Goal: Task Accomplishment & Management: Use online tool/utility

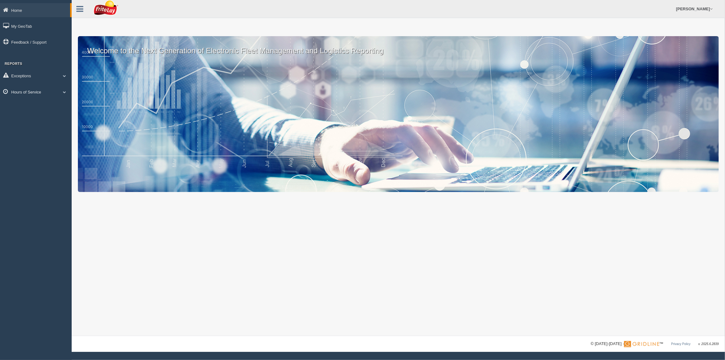
click at [49, 91] on link "Hours of Service" at bounding box center [36, 92] width 72 height 14
click at [51, 106] on link "HOS Explanation Reports" at bounding box center [40, 106] width 59 height 11
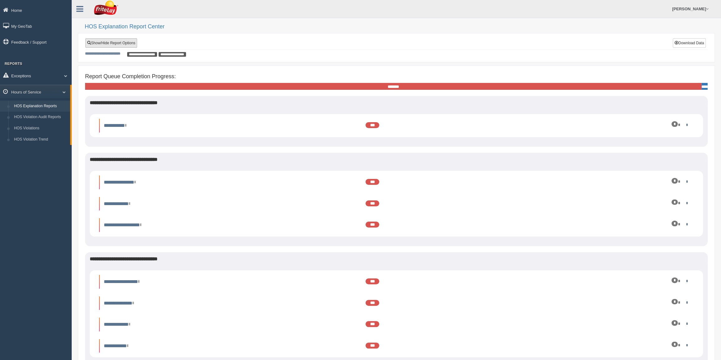
click at [106, 43] on link "Show/Hide Report Options" at bounding box center [111, 42] width 52 height 9
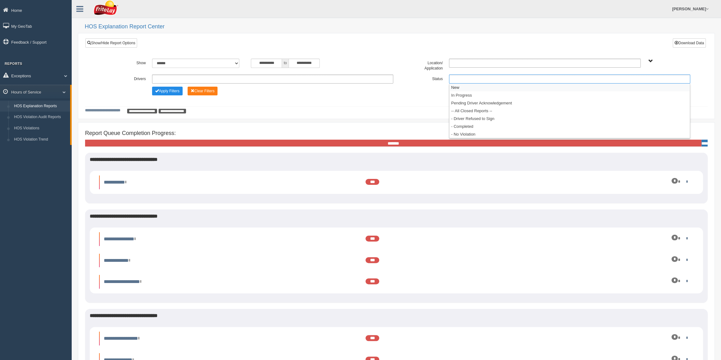
click at [469, 82] on ul at bounding box center [569, 78] width 241 height 9
click at [464, 87] on li "New" at bounding box center [569, 87] width 240 height 8
click at [464, 87] on li "In Progress" at bounding box center [569, 87] width 240 height 8
click at [464, 87] on li "Pending Driver Acknowledgement" at bounding box center [569, 87] width 240 height 8
click at [464, 87] on li "-- All Closed Reports --" at bounding box center [569, 87] width 240 height 8
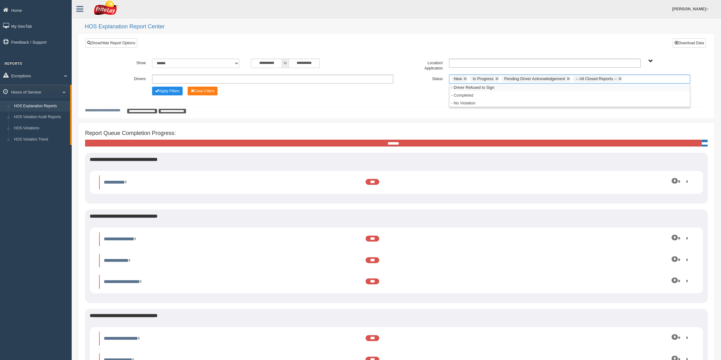
click at [464, 87] on li "- Driver Refused to Sign" at bounding box center [569, 87] width 240 height 8
click at [463, 88] on li "- Completed" at bounding box center [569, 87] width 240 height 8
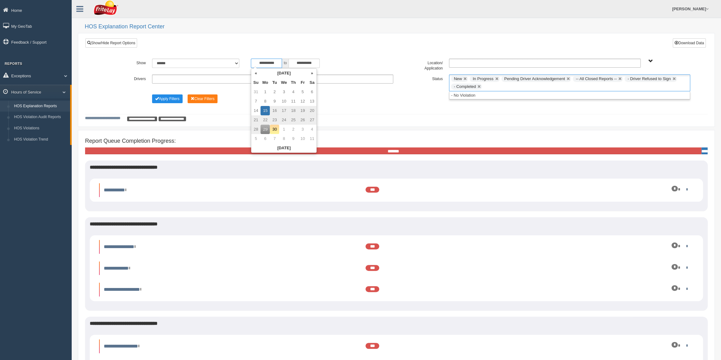
click at [261, 62] on input "**********" at bounding box center [266, 63] width 31 height 9
click at [254, 74] on th "«" at bounding box center [255, 73] width 9 height 9
click at [256, 120] on td "17" at bounding box center [255, 119] width 9 height 9
type input "**********"
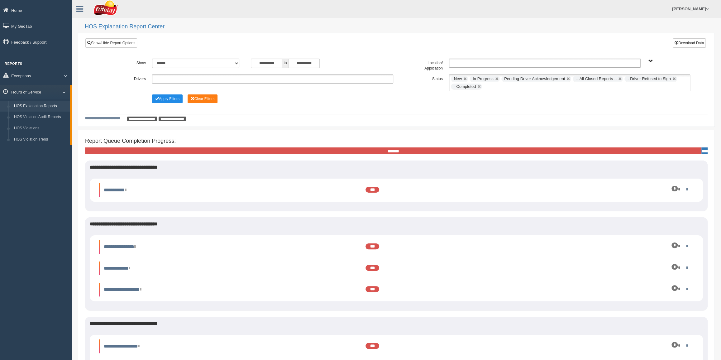
click at [348, 97] on div "Apply Filters Clear Filters" at bounding box center [272, 97] width 247 height 7
click at [204, 81] on ul "**********" at bounding box center [272, 78] width 241 height 9
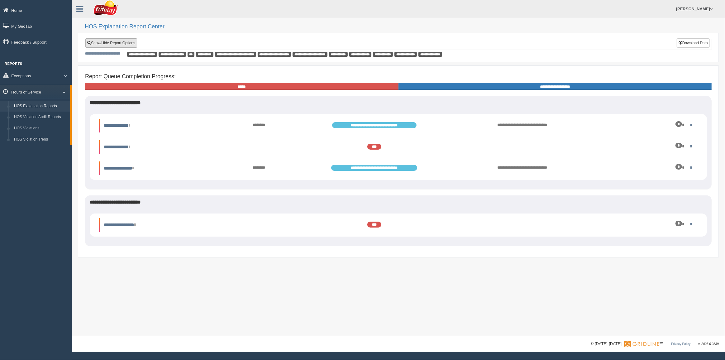
drag, startPoint x: 119, startPoint y: 46, endPoint x: 127, endPoint y: 45, distance: 7.8
click at [120, 46] on link "Show/Hide Report Options" at bounding box center [111, 42] width 52 height 9
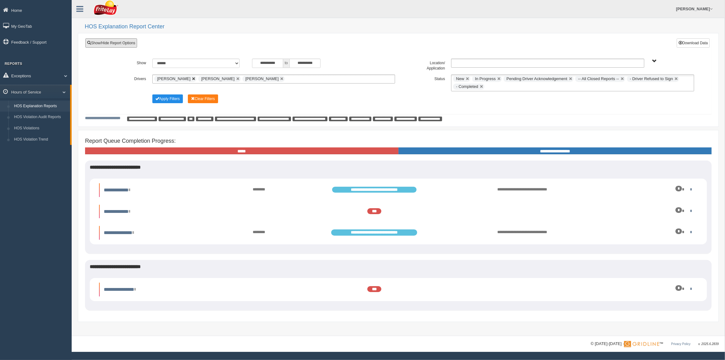
click at [192, 78] on link at bounding box center [194, 79] width 4 height 4
click at [192, 79] on link at bounding box center [194, 79] width 4 height 4
click at [193, 78] on li "[PERSON_NAME]" at bounding box center [175, 79] width 43 height 6
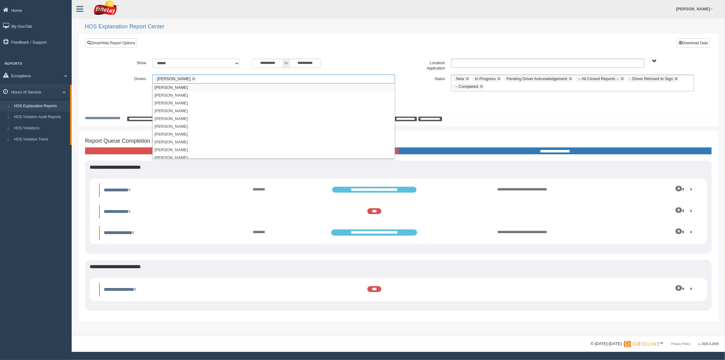
click at [206, 78] on ul "[PERSON_NAME]" at bounding box center [273, 78] width 243 height 9
click at [192, 78] on link at bounding box center [194, 79] width 4 height 4
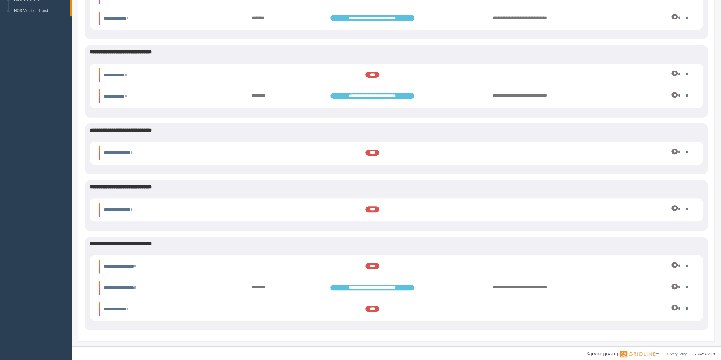
scroll to position [136, 0]
